Goal: Check status: Check status

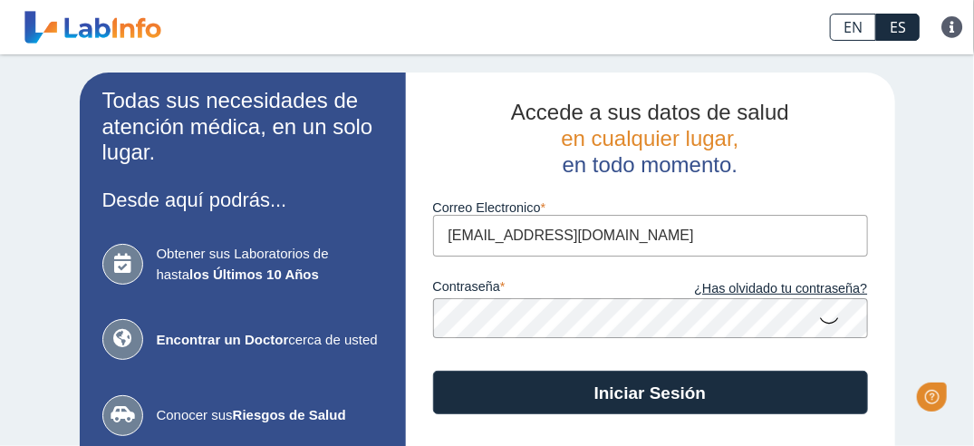
click at [650, 401] on button "Iniciar Sesión" at bounding box center [650, 393] width 435 height 44
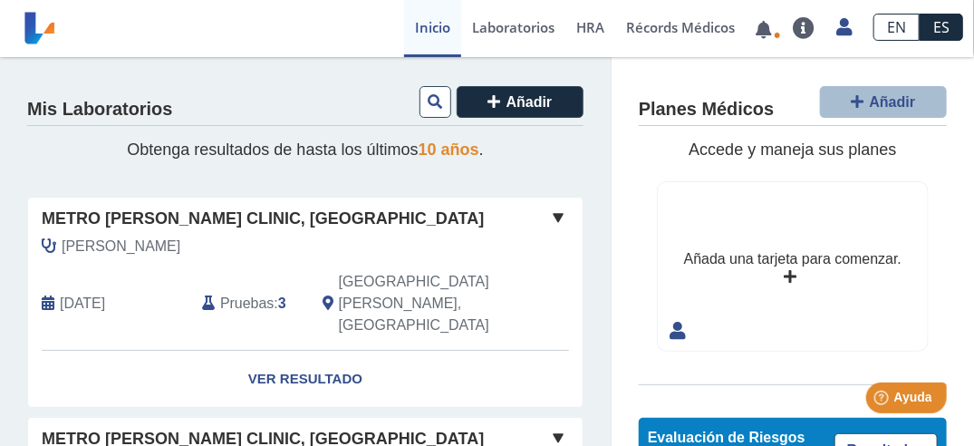
click at [261, 293] on span "Pruebas" at bounding box center [246, 304] width 53 height 22
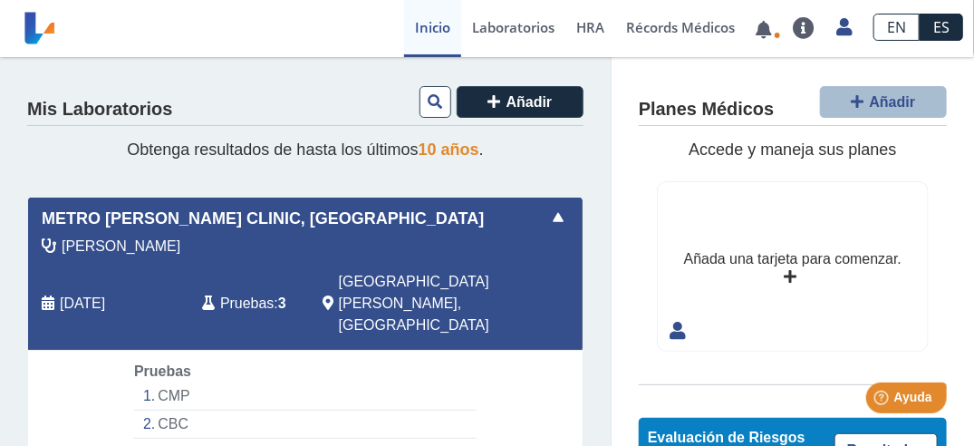
scroll to position [181, 0]
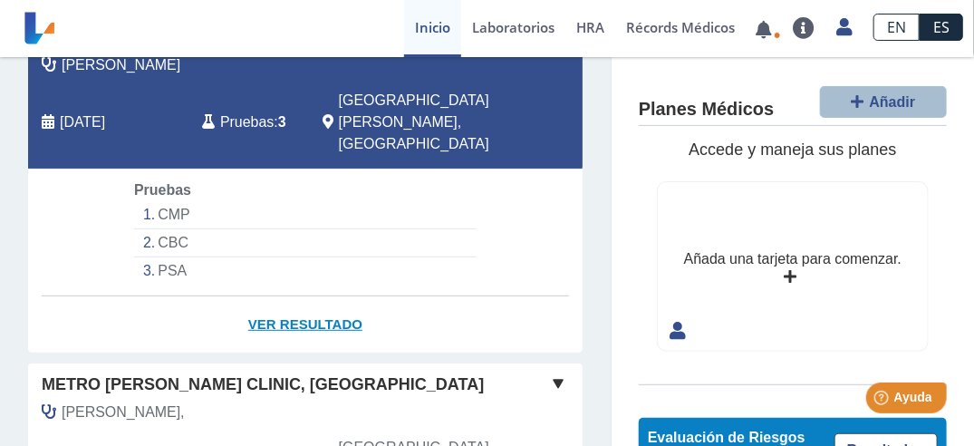
click at [298, 296] on link "Ver Resultado" at bounding box center [305, 324] width 555 height 57
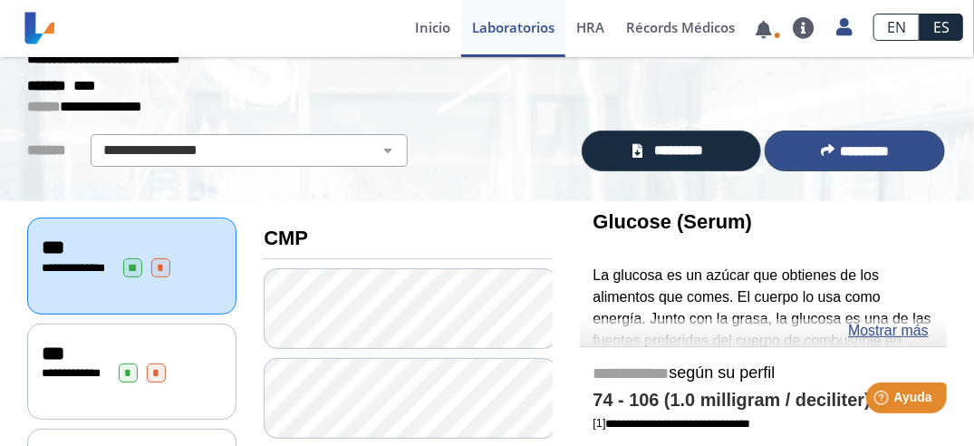
scroll to position [91, 0]
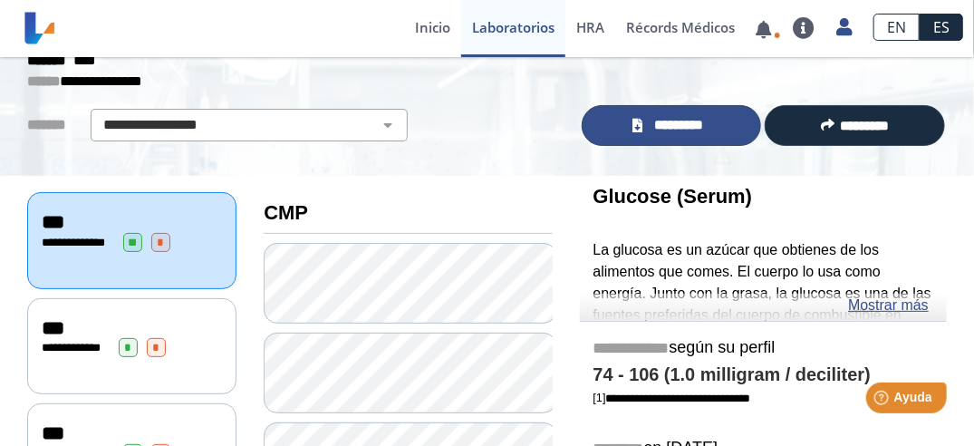
click at [690, 120] on span "*********" at bounding box center [679, 125] width 63 height 21
